Goal: Check status: Check status

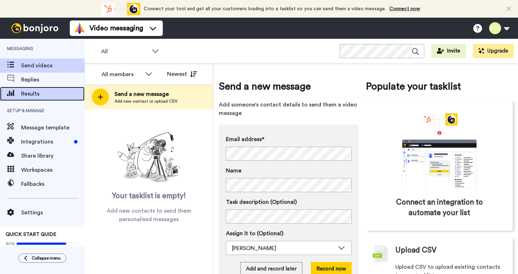
click at [32, 92] on span "Results" at bounding box center [52, 94] width 63 height 8
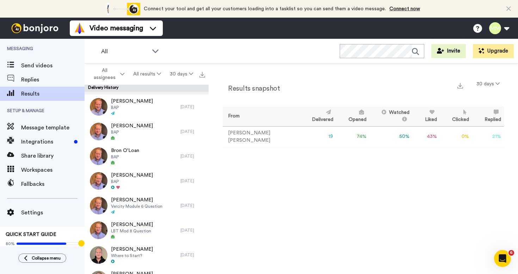
scroll to position [98, 0]
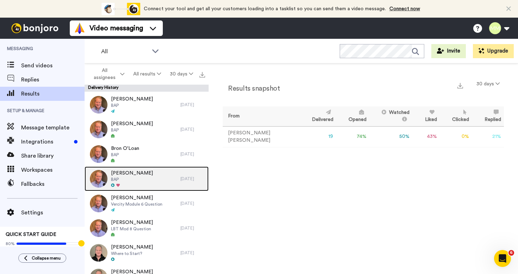
click at [133, 184] on div at bounding box center [132, 185] width 42 height 5
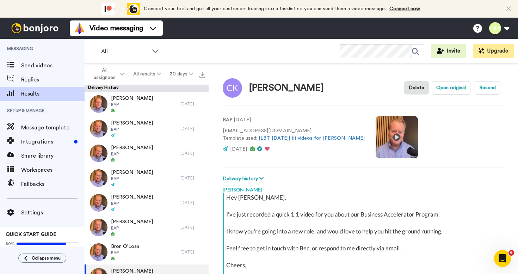
click at [276, 224] on div "Hey [PERSON_NAME], I've just recorded a quick 1:1 video for you about our Busin…" at bounding box center [364, 239] width 276 height 93
click at [511, 8] on icon at bounding box center [509, 8] width 5 height 7
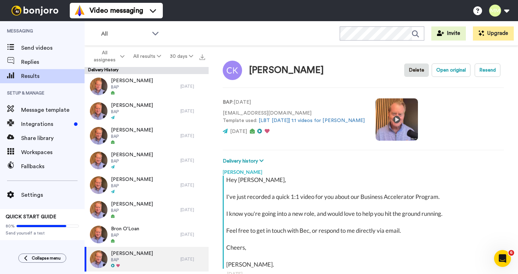
click at [256, 228] on div "Hey [PERSON_NAME], I've just recorded a quick 1:1 video for you about our Busin…" at bounding box center [364, 222] width 276 height 93
type textarea "x"
